Goal: Task Accomplishment & Management: Manage account settings

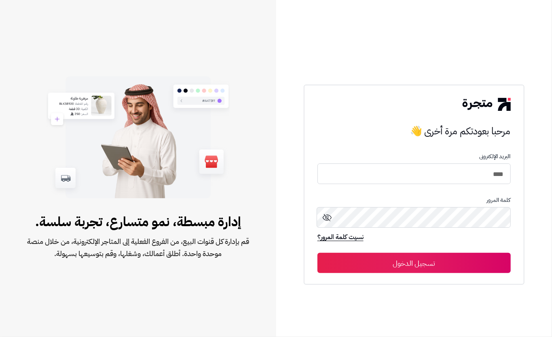
type input "****"
click at [474, 264] on button "تسجيل الدخول" at bounding box center [414, 263] width 193 height 20
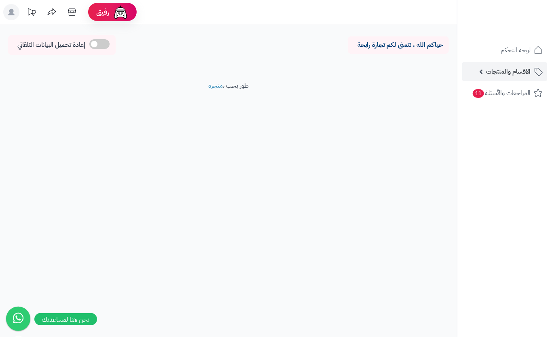
click at [474, 66] on link "الأقسام والمنتجات" at bounding box center [504, 71] width 85 height 19
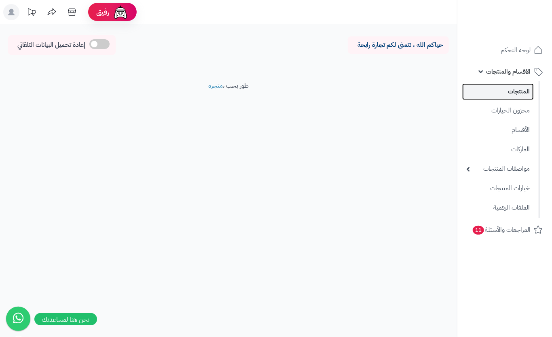
click at [484, 85] on link "المنتجات" at bounding box center [498, 91] width 72 height 17
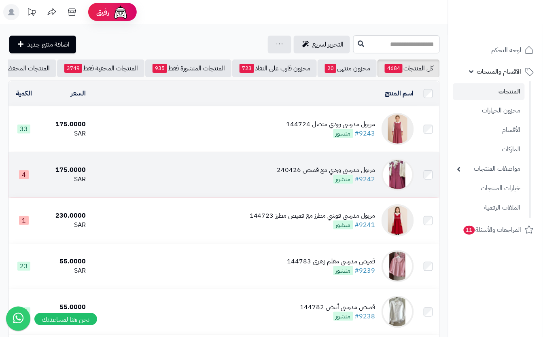
click at [205, 182] on td "مريول مدرسي وردي مع قميص 240426 #9242 منشور" at bounding box center [253, 174] width 328 height 45
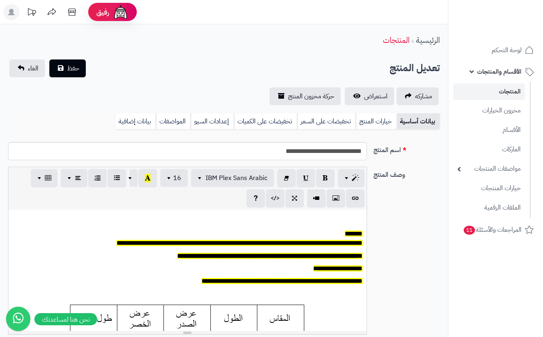
click at [374, 122] on link "خيارات المنتج" at bounding box center [376, 121] width 41 height 16
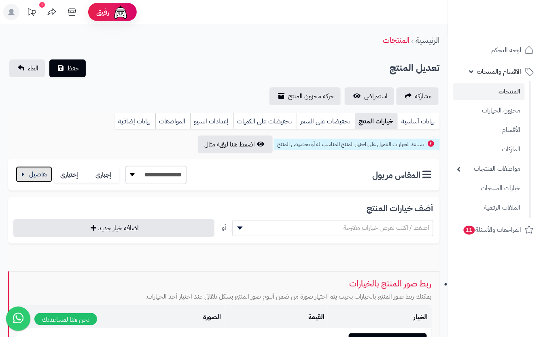
click at [42, 174] on button "button" at bounding box center [34, 174] width 36 height 16
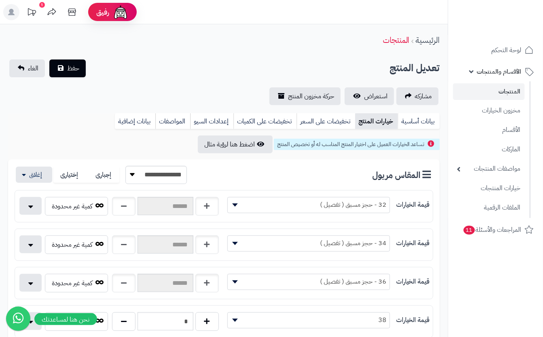
click at [205, 83] on div "**********" at bounding box center [224, 82] width 448 height 46
click at [78, 69] on span "حفظ" at bounding box center [73, 68] width 12 height 10
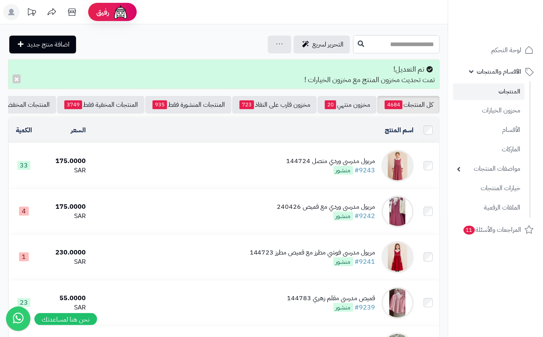
click at [353, 44] on input "text" at bounding box center [396, 44] width 87 height 18
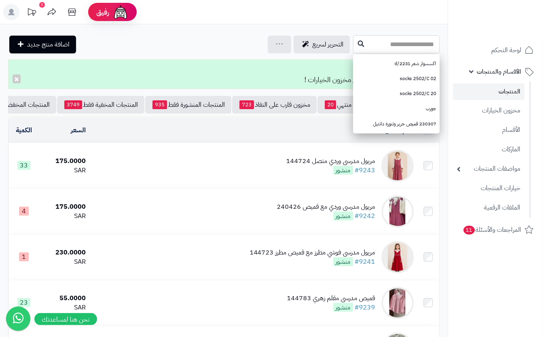
click at [392, 35] on input "text" at bounding box center [396, 44] width 87 height 18
type input "****"
click at [279, 163] on td "مريول مدرسي وردي متصل 144724 #9243 منشور" at bounding box center [253, 165] width 328 height 45
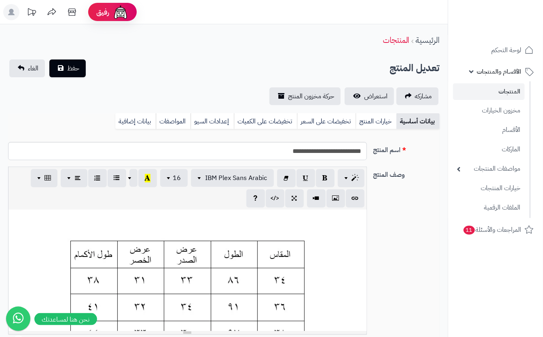
scroll to position [0, 9]
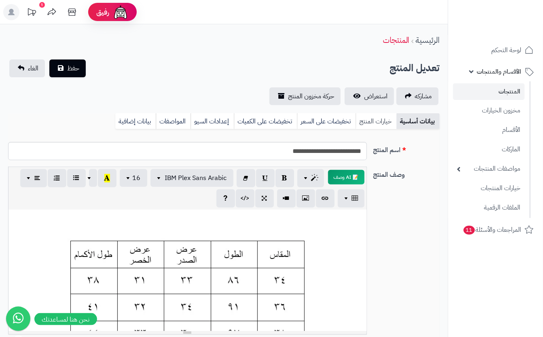
click at [381, 125] on link "خيارات المنتج" at bounding box center [376, 121] width 41 height 16
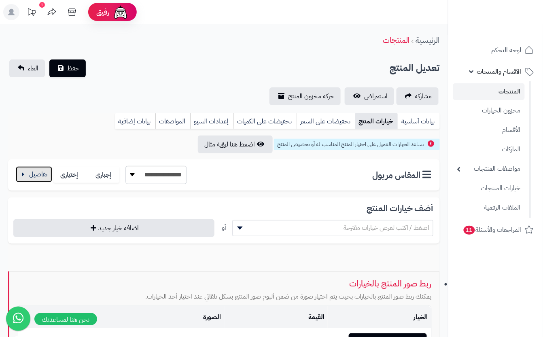
click at [40, 172] on button "button" at bounding box center [34, 174] width 36 height 16
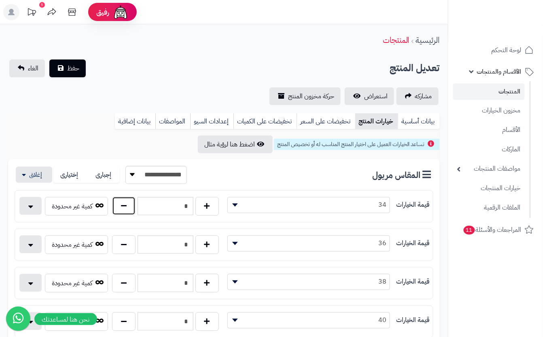
click at [130, 205] on button "button" at bounding box center [123, 206] width 23 height 19
type input "*"
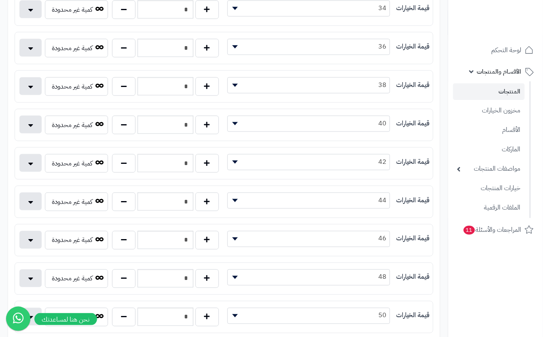
scroll to position [216, 0]
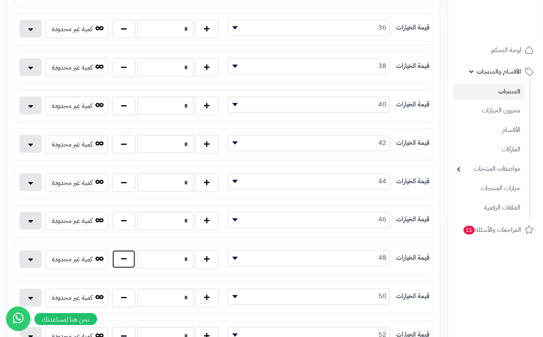
click at [128, 269] on button "button" at bounding box center [123, 259] width 23 height 19
type input "*"
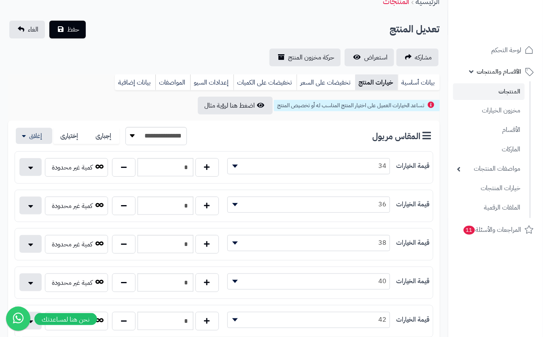
scroll to position [0, 0]
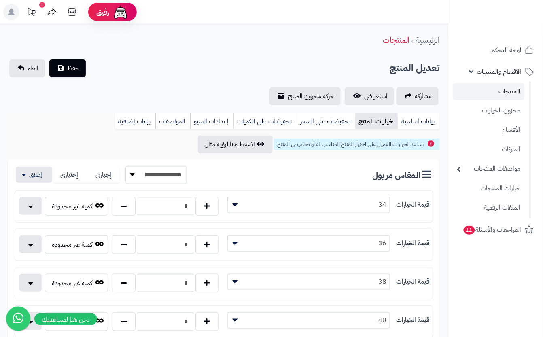
click at [143, 38] on div "الرئيسية المنتجات" at bounding box center [224, 40] width 448 height 22
click at [85, 74] on button "حفظ" at bounding box center [67, 68] width 36 height 18
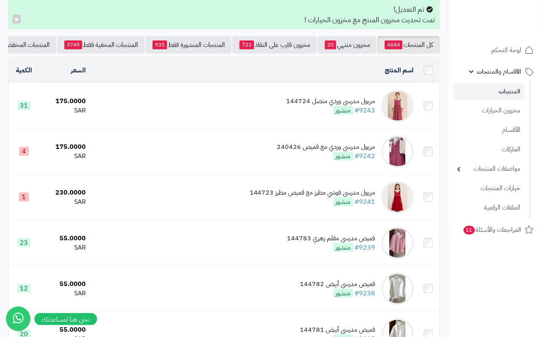
scroll to position [56, 0]
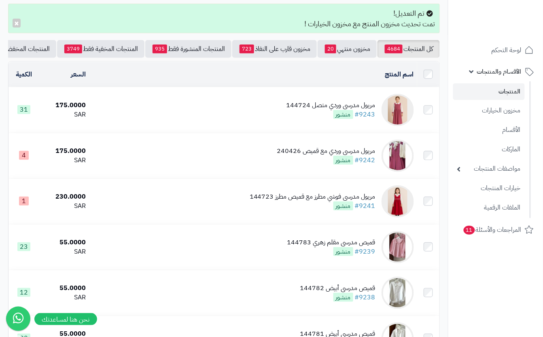
click at [246, 110] on td "مريول مدرسي وردي متصل 144724 #9243 منشور" at bounding box center [253, 109] width 328 height 45
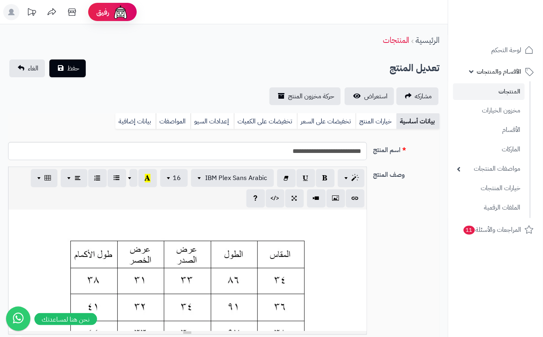
scroll to position [0, 9]
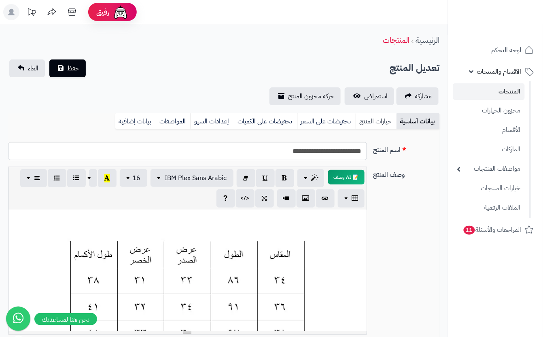
click at [369, 125] on link "خيارات المنتج" at bounding box center [376, 121] width 41 height 16
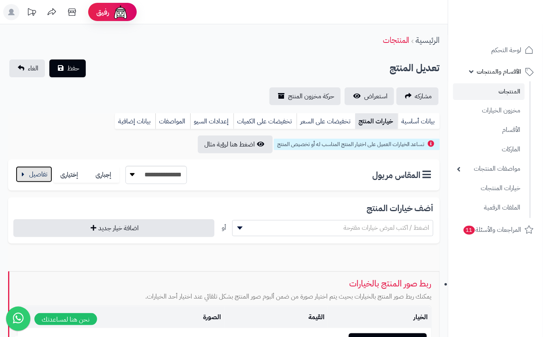
click at [37, 167] on button "button" at bounding box center [34, 174] width 36 height 16
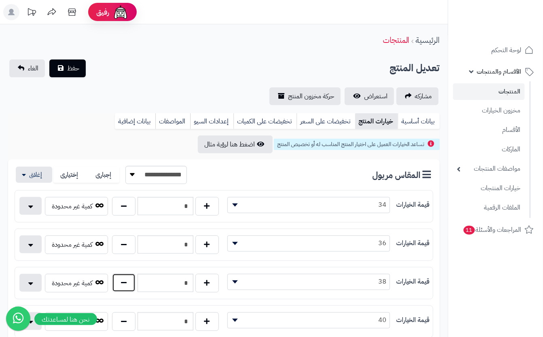
click at [123, 284] on button "button" at bounding box center [123, 282] width 23 height 19
type input "*"
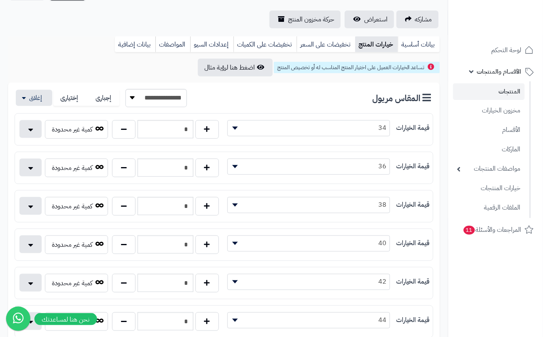
scroll to position [108, 0]
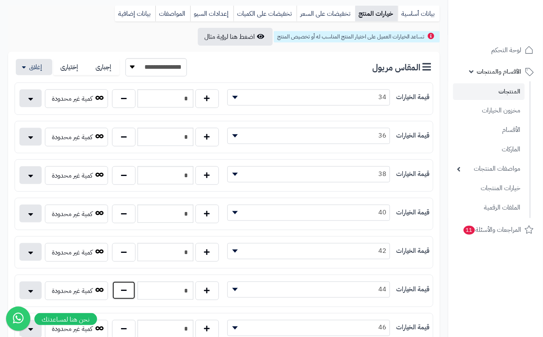
click at [125, 295] on button "button" at bounding box center [123, 290] width 23 height 19
type input "*"
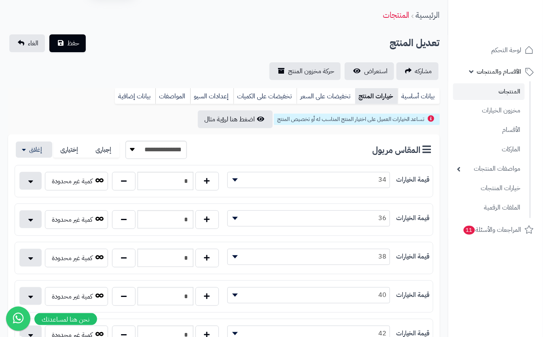
scroll to position [0, 0]
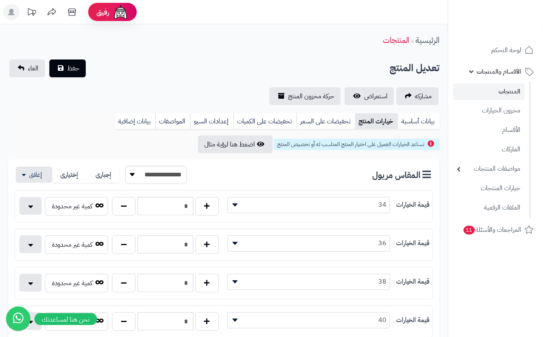
click at [119, 76] on div "تعديل المنتج حفظ الغاء" at bounding box center [224, 68] width 432 height 18
click at [67, 70] on span "حفظ" at bounding box center [73, 68] width 12 height 10
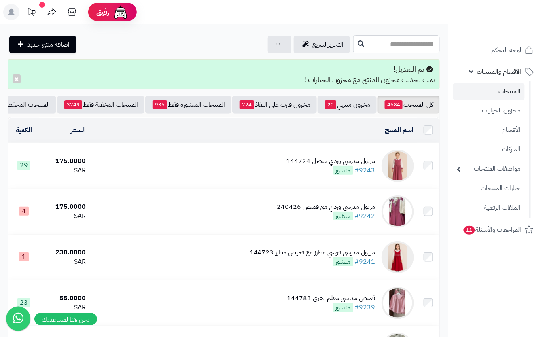
click at [353, 43] on input "text" at bounding box center [396, 44] width 87 height 18
type input "*****"
click at [355, 39] on button at bounding box center [361, 43] width 12 height 15
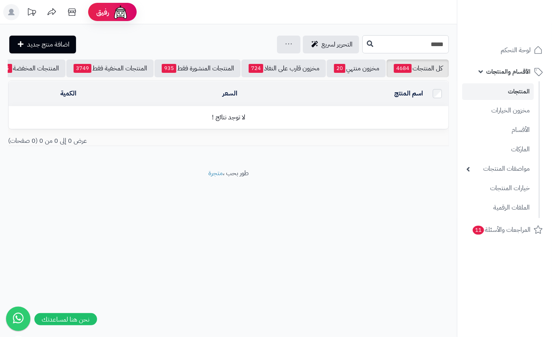
click at [381, 47] on input "*****" at bounding box center [406, 44] width 87 height 18
type input "*"
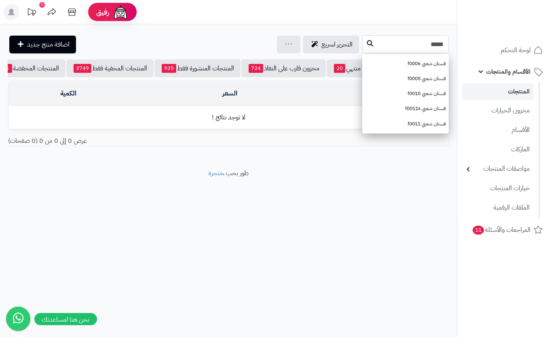
type input "*****"
click at [364, 48] on button at bounding box center [370, 43] width 12 height 15
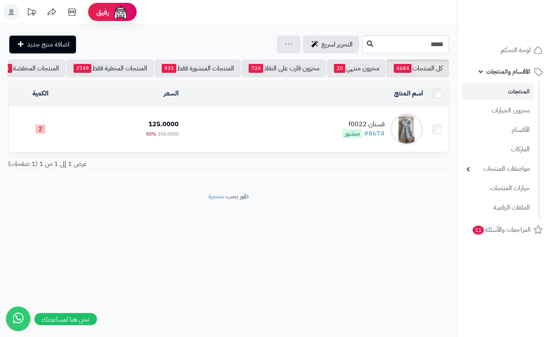
click at [204, 141] on td "فستان f0022 #8674 منشور" at bounding box center [304, 128] width 244 height 45
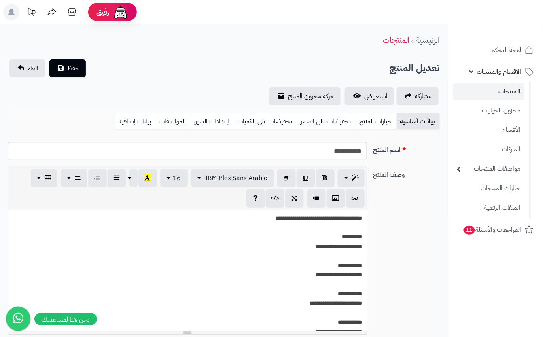
scroll to position [0, 9]
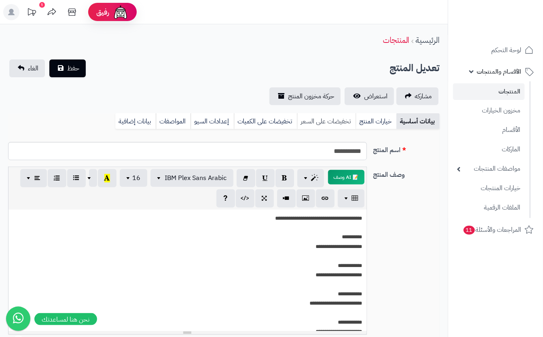
drag, startPoint x: 375, startPoint y: 120, endPoint x: 350, endPoint y: 127, distance: 26.0
click at [375, 120] on link "خيارات المنتج" at bounding box center [376, 121] width 41 height 16
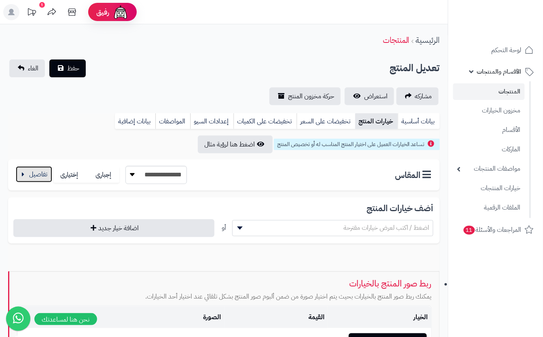
click at [34, 176] on button "button" at bounding box center [34, 174] width 36 height 16
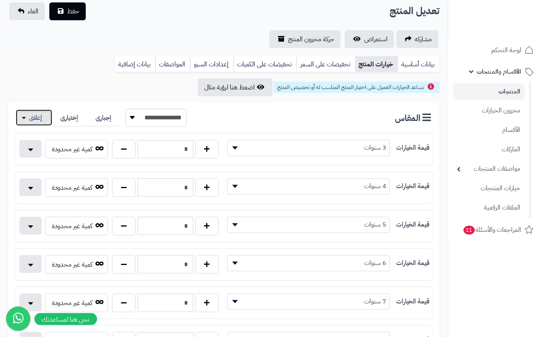
scroll to position [108, 0]
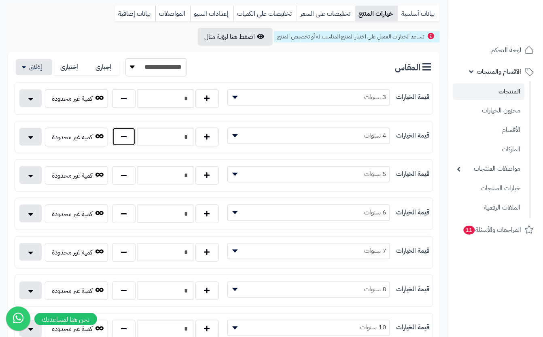
click at [126, 141] on button "button" at bounding box center [123, 136] width 23 height 19
type input "*"
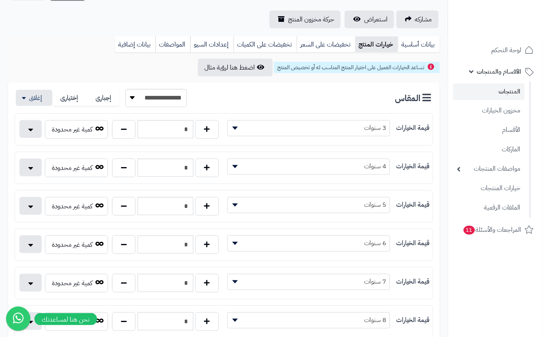
scroll to position [0, 0]
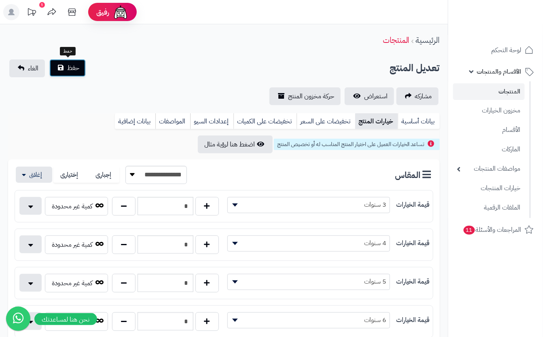
click at [65, 65] on button "حفظ" at bounding box center [67, 68] width 36 height 18
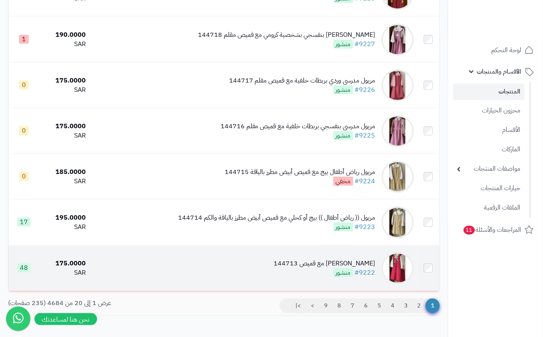
scroll to position [820, 0]
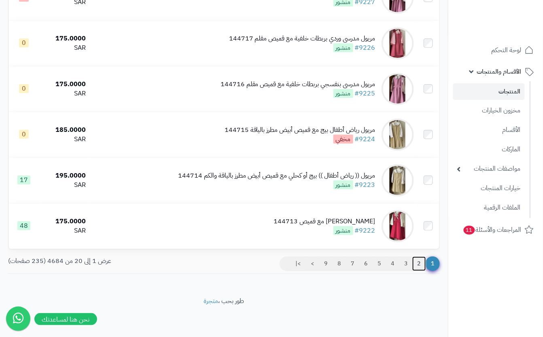
click at [423, 263] on link "2" at bounding box center [419, 264] width 14 height 15
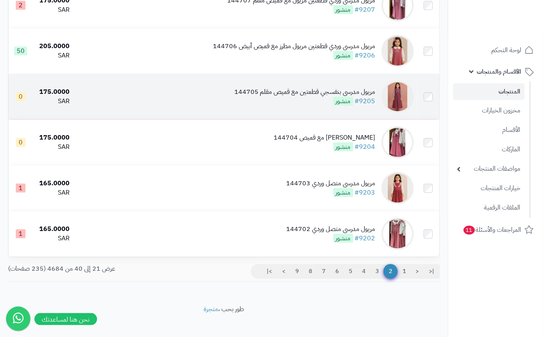
scroll to position [783, 0]
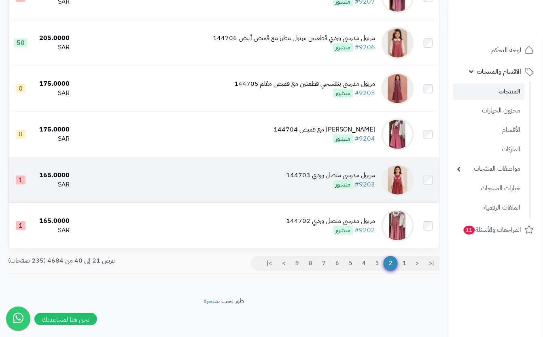
click at [299, 179] on div "مريول مدرسي متصل وردي 144703" at bounding box center [330, 175] width 89 height 9
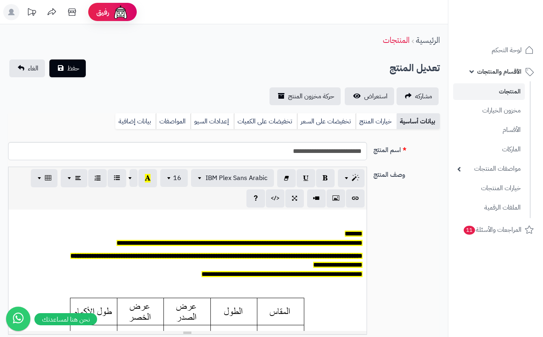
click at [384, 125] on link "خيارات المنتج" at bounding box center [376, 121] width 41 height 16
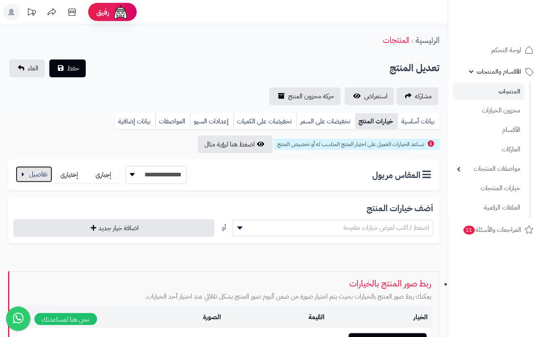
click at [22, 174] on button "button" at bounding box center [34, 174] width 36 height 16
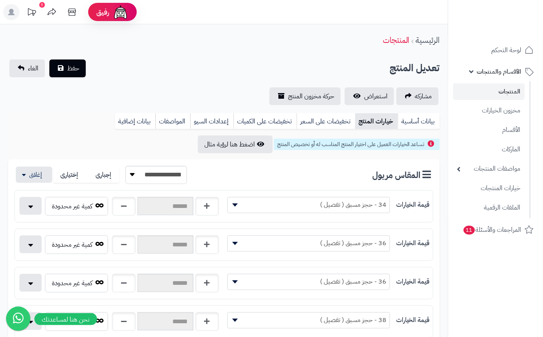
click at [148, 66] on div "تعديل المنتج حفظ الغاء" at bounding box center [224, 68] width 432 height 18
click at [69, 68] on span "حفظ" at bounding box center [73, 68] width 12 height 10
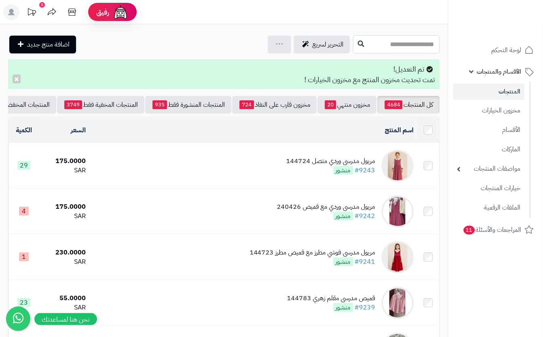
click at [367, 49] on input "text" at bounding box center [396, 44] width 87 height 18
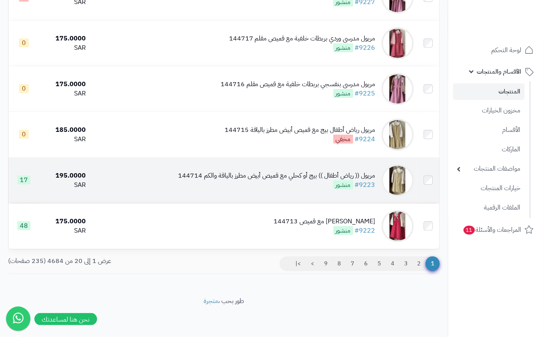
scroll to position [820, 0]
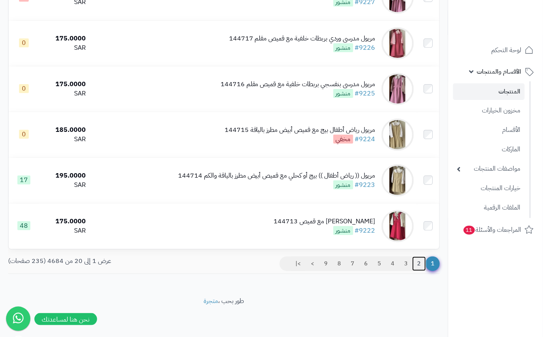
click at [421, 266] on link "2" at bounding box center [419, 264] width 14 height 15
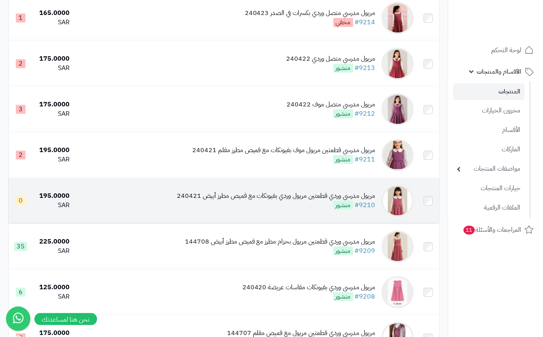
scroll to position [485, 0]
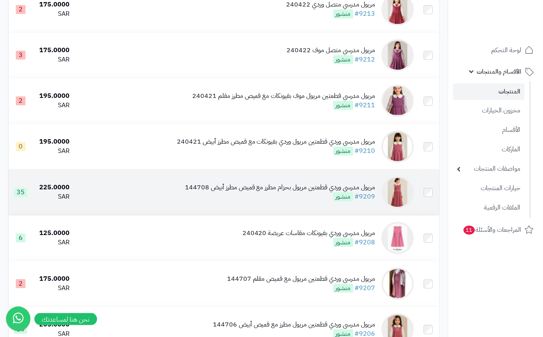
click at [305, 212] on td "مريول مدرسي وردي قطعتين مريول بحزام مطرز مع قميص مطرز أبيض 144708 #9209 منشور" at bounding box center [245, 192] width 344 height 45
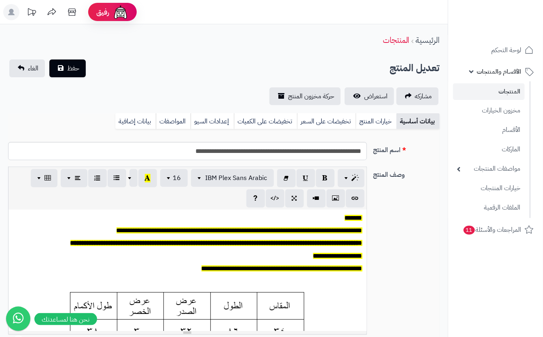
scroll to position [0, 9]
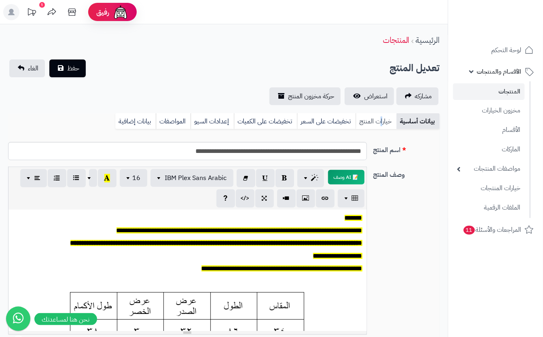
click at [382, 121] on link "خيارات المنتج" at bounding box center [376, 121] width 41 height 16
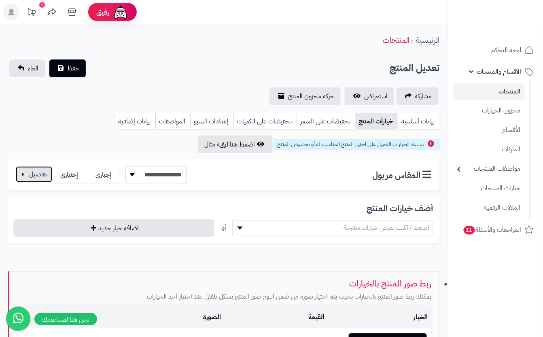
click at [34, 180] on button "button" at bounding box center [34, 174] width 36 height 16
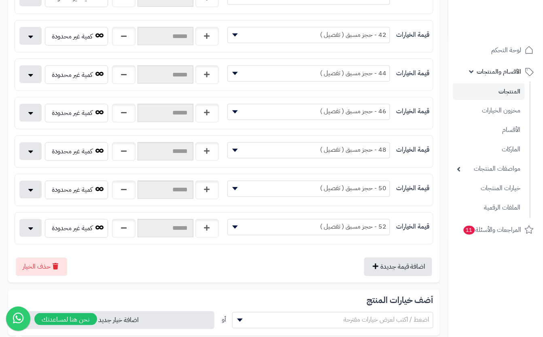
scroll to position [0, 0]
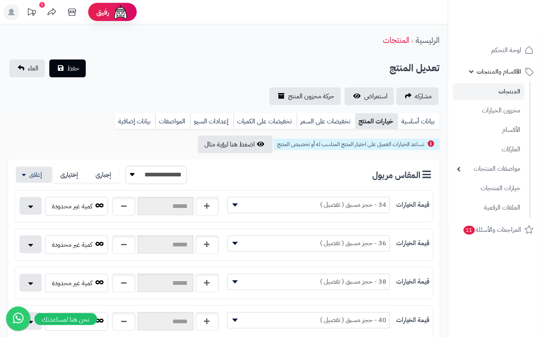
click at [193, 62] on div "تعديل المنتج حفظ الغاء" at bounding box center [224, 68] width 432 height 18
click at [76, 60] on button "حفظ" at bounding box center [67, 68] width 36 height 18
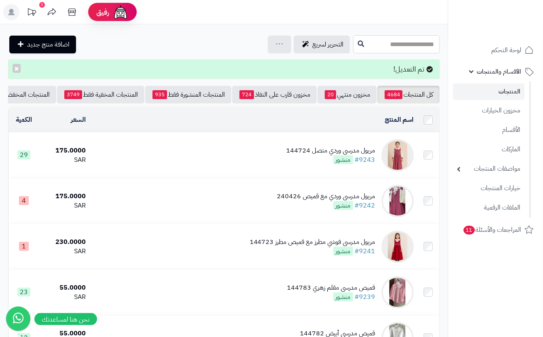
click at [369, 38] on input "text" at bounding box center [396, 44] width 87 height 18
click at [361, 42] on input "text" at bounding box center [396, 44] width 87 height 18
type input "***"
